Goal: Find specific page/section: Find specific page/section

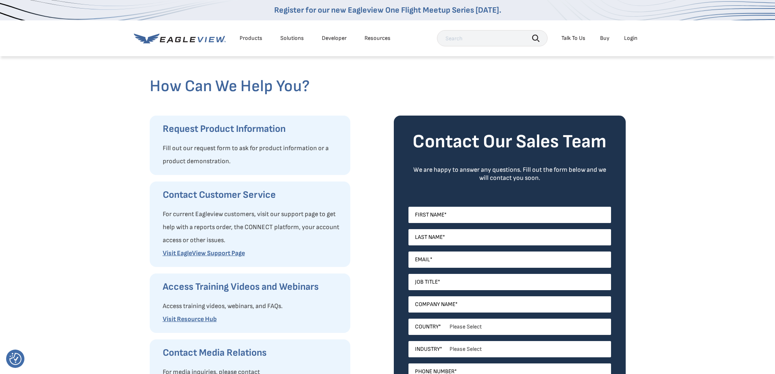
scroll to position [100, 0]
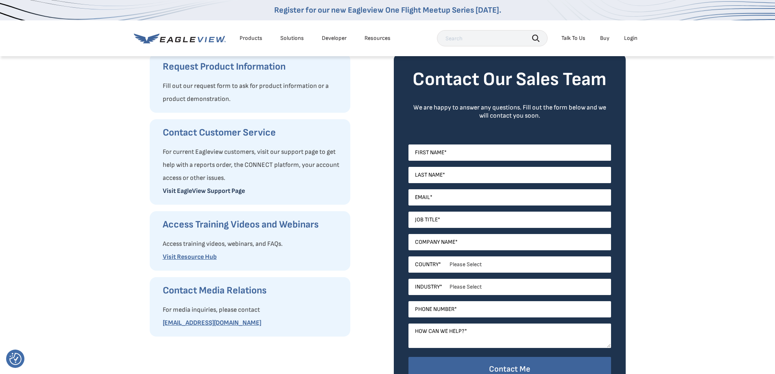
click at [211, 191] on link "Visit EagleView Support Page" at bounding box center [204, 191] width 82 height 8
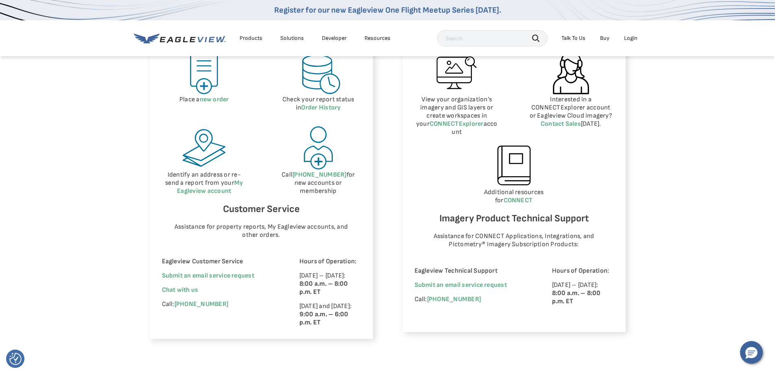
scroll to position [428, 0]
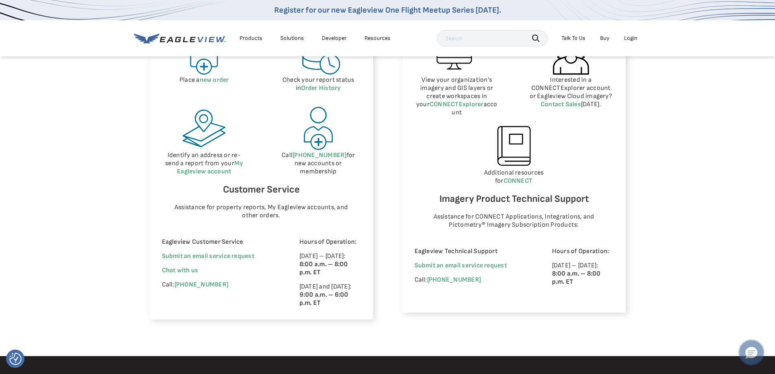
click at [758, 356] on button "Hello, have a question? Let’s chat." at bounding box center [751, 352] width 23 height 23
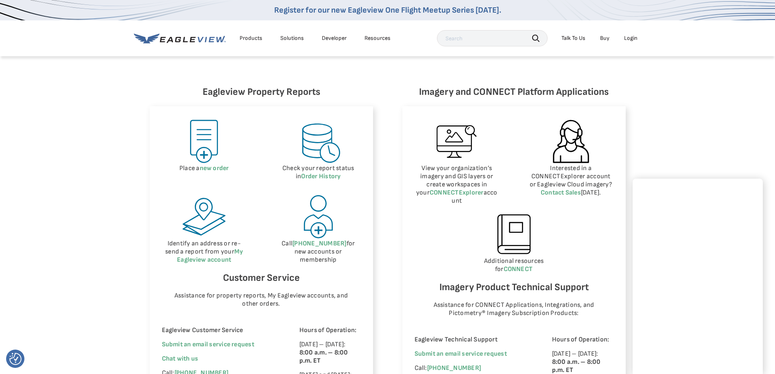
scroll to position [368, 0]
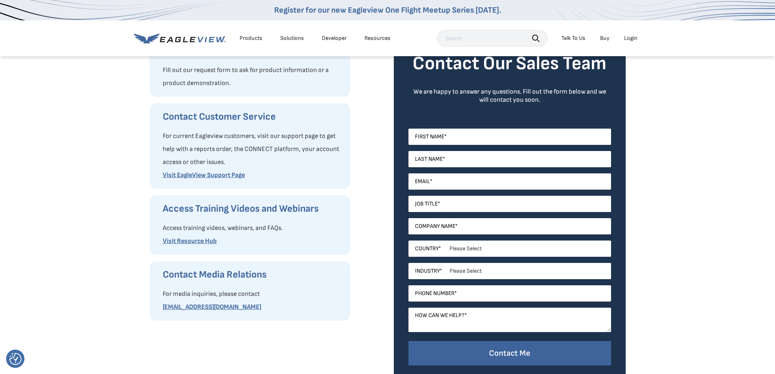
scroll to position [173, 0]
